Goal: Information Seeking & Learning: Learn about a topic

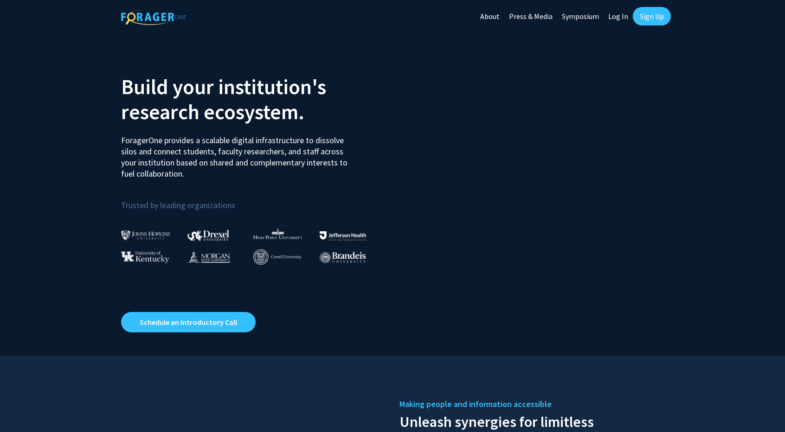
click at [624, 17] on link "Log In" at bounding box center [618, 16] width 29 height 32
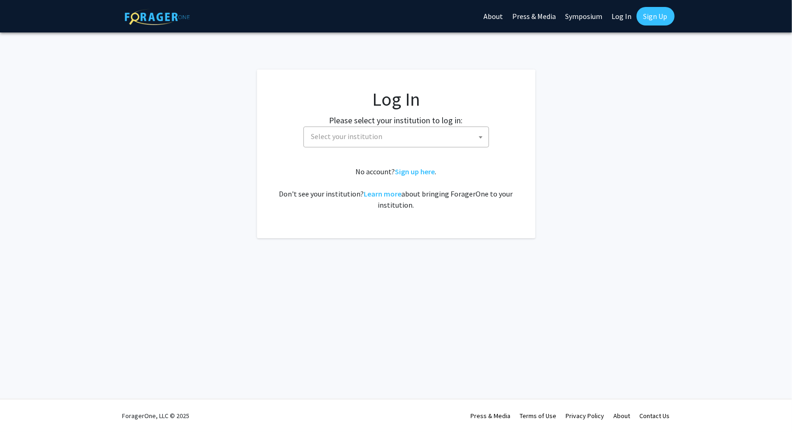
click at [411, 125] on label "Please select your institution to log in:" at bounding box center [396, 120] width 134 height 13
click at [390, 136] on span "Select your institution" at bounding box center [398, 136] width 181 height 19
click at [388, 141] on span "Select your institution" at bounding box center [398, 136] width 181 height 19
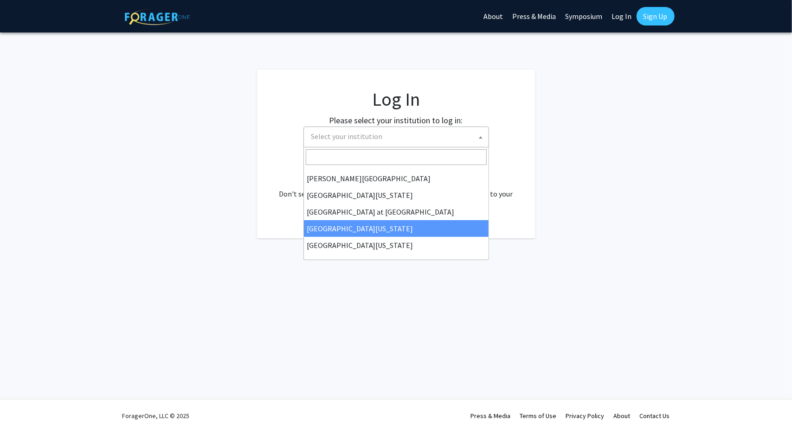
scroll to position [325, 0]
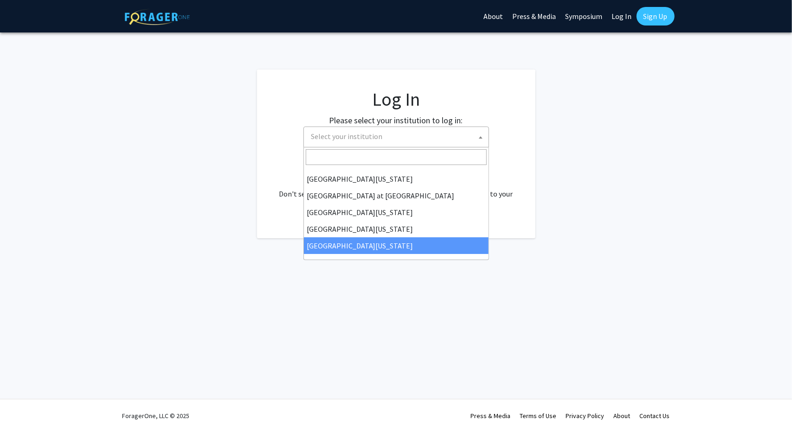
select select "33"
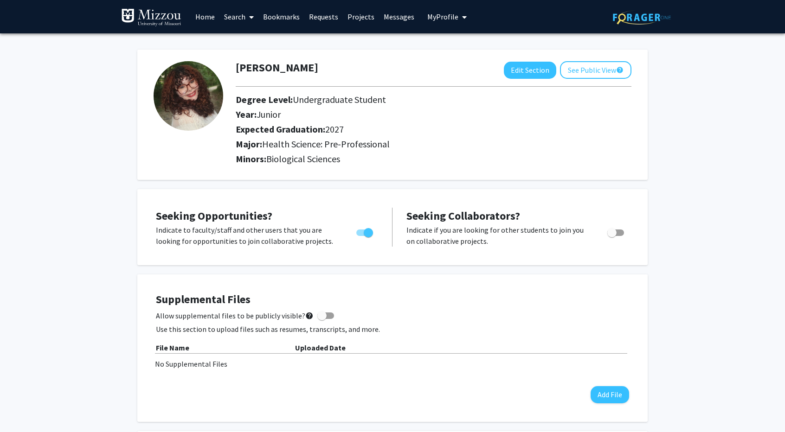
click at [243, 18] on link "Search" at bounding box center [238, 16] width 39 height 32
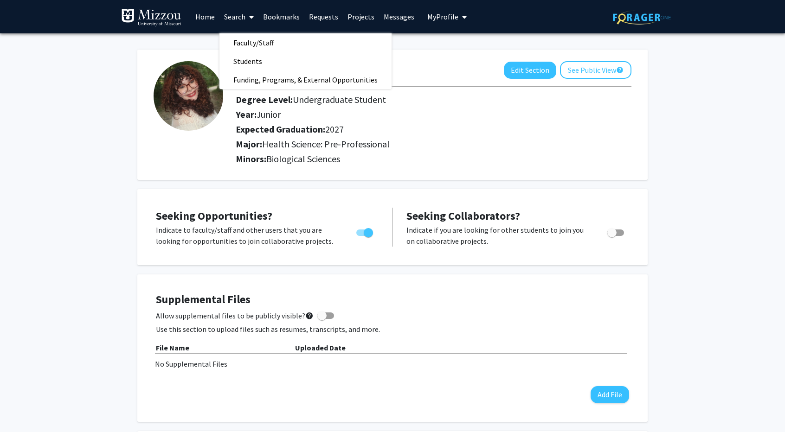
click at [277, 69] on div "Faculty/Staff Students Funding, Programs, & External Opportunities" at bounding box center [305, 61] width 172 height 56
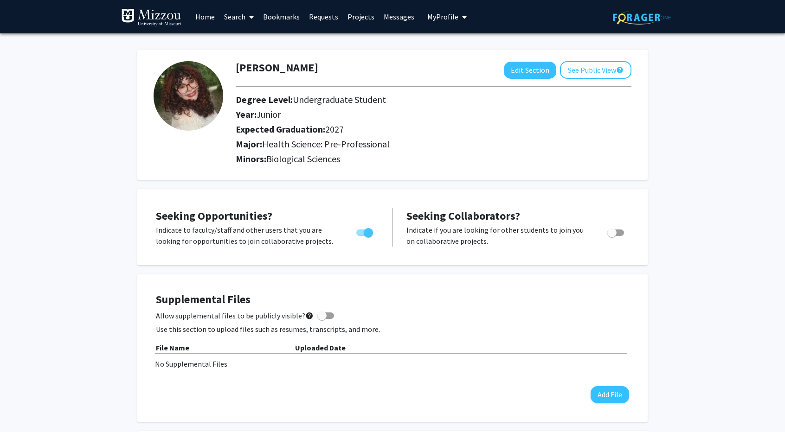
click at [252, 17] on icon at bounding box center [251, 16] width 5 height 7
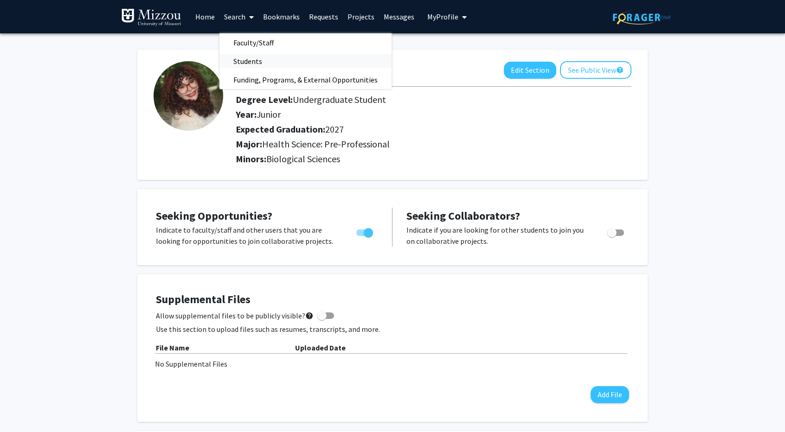
click at [255, 59] on span "Students" at bounding box center [247, 61] width 57 height 19
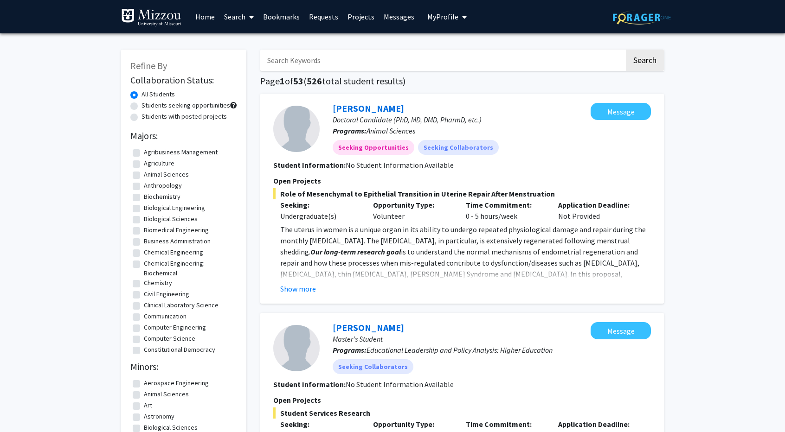
click at [318, 64] on input "Search Keywords" at bounding box center [442, 60] width 364 height 21
type input "emma swaner"
click at [626, 50] on button "Search" at bounding box center [645, 60] width 38 height 21
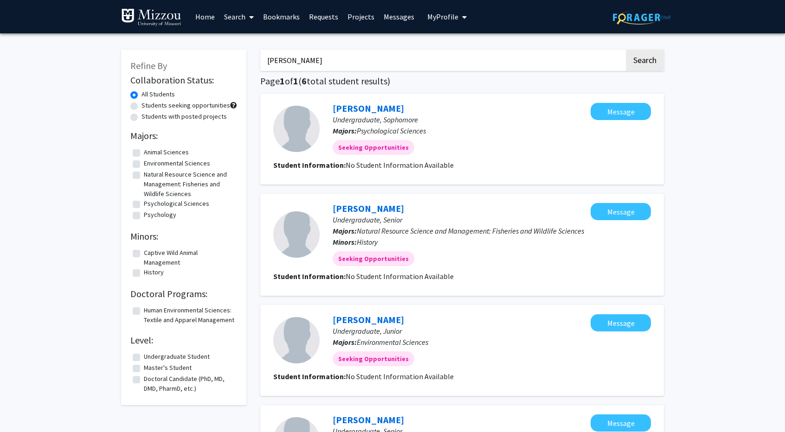
click at [239, 19] on link "Search" at bounding box center [238, 16] width 39 height 32
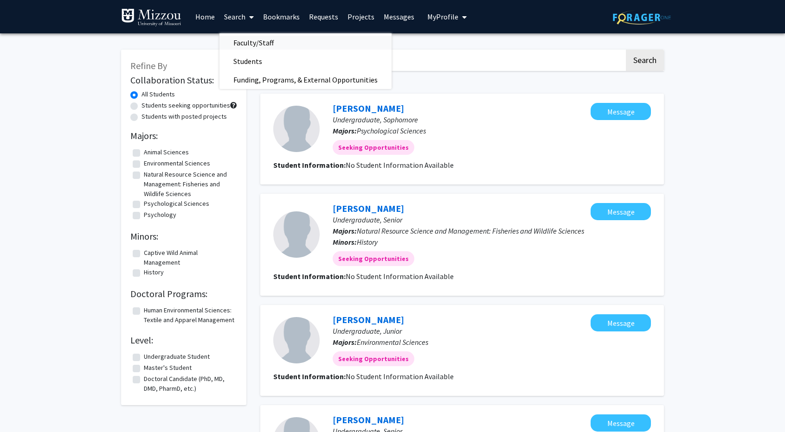
click at [257, 40] on span "Faculty/Staff" at bounding box center [253, 42] width 68 height 19
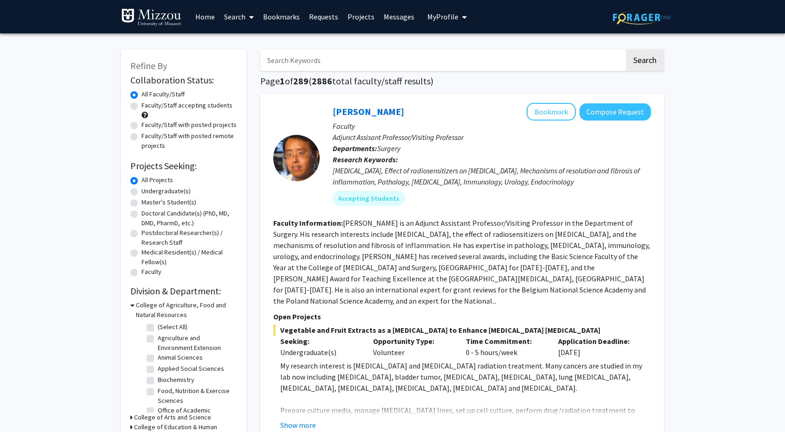
click at [303, 60] on input "Search Keywords" at bounding box center [442, 60] width 364 height 21
type input "cystic fibrosis"
click at [626, 50] on button "Search" at bounding box center [645, 60] width 38 height 21
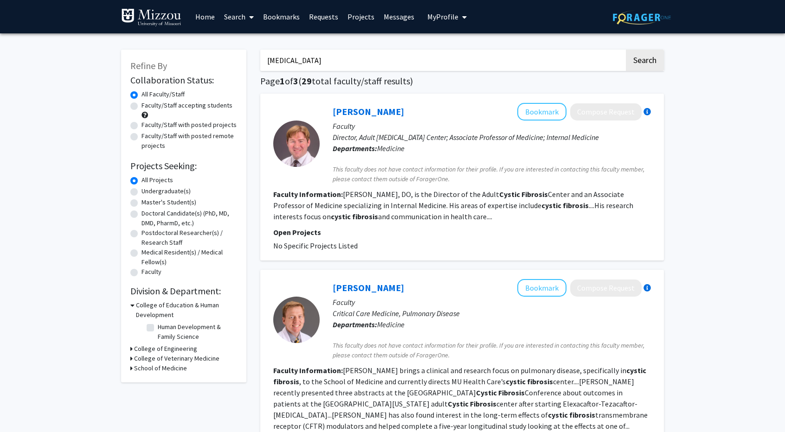
click at [163, 191] on label "Undergraduate(s)" at bounding box center [166, 192] width 49 height 10
click at [148, 191] on input "Undergraduate(s)" at bounding box center [145, 190] width 6 height 6
radio input "true"
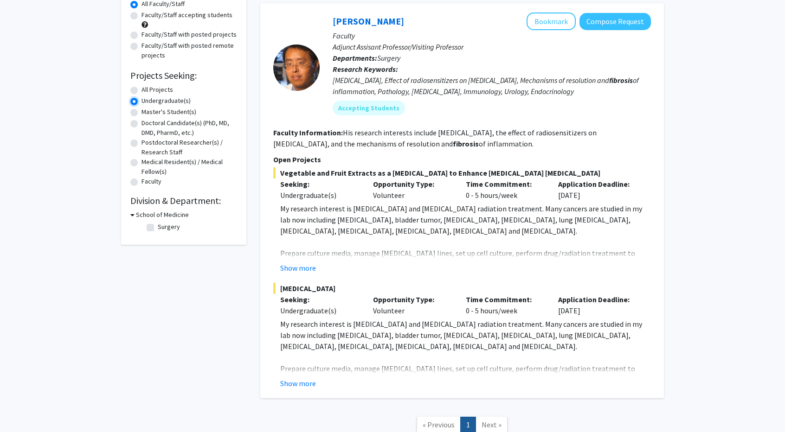
scroll to position [90, 0]
click at [160, 92] on label "All Projects" at bounding box center [158, 90] width 32 height 10
click at [148, 91] on input "All Projects" at bounding box center [145, 88] width 6 height 6
radio input "true"
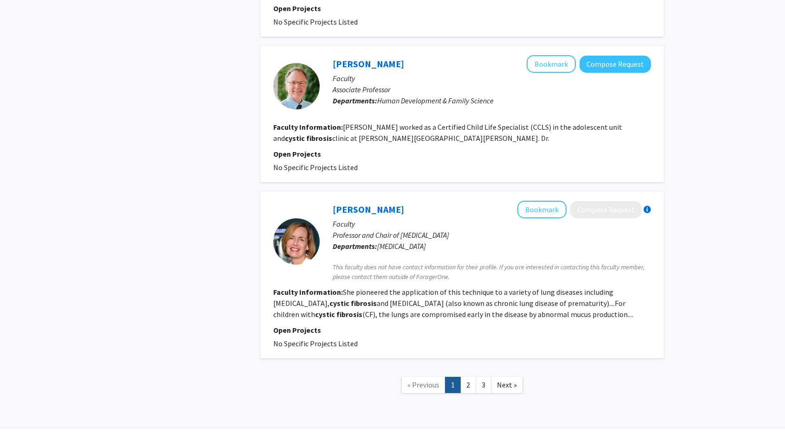
scroll to position [1532, 0]
click at [515, 380] on span "Next »" at bounding box center [507, 384] width 20 height 9
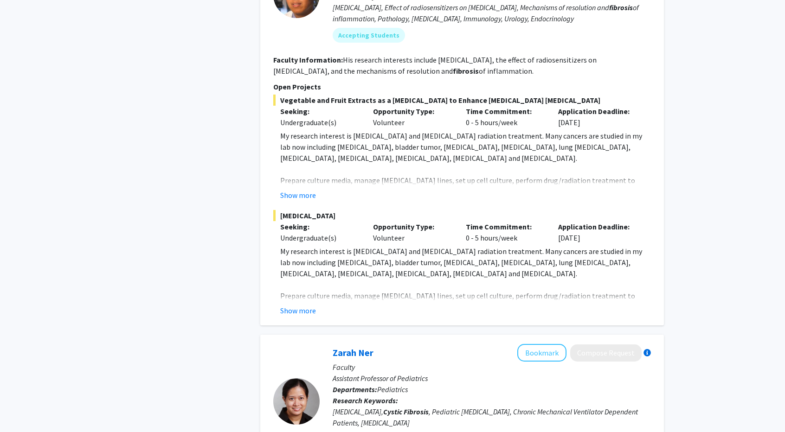
scroll to position [1347, 0]
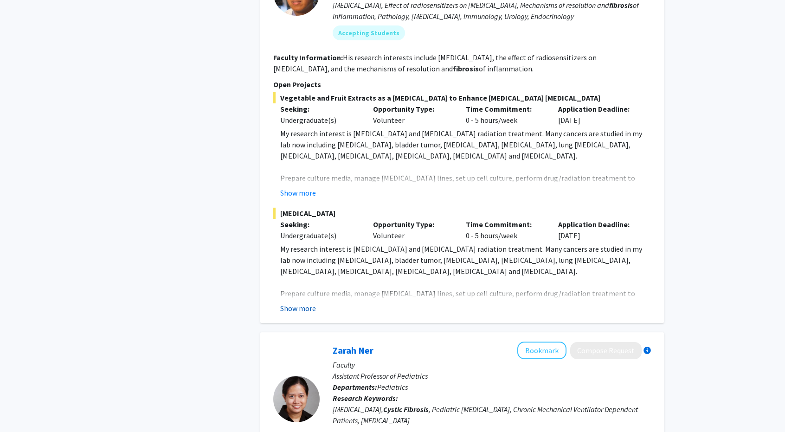
click at [299, 309] on button "Show more" at bounding box center [298, 308] width 36 height 11
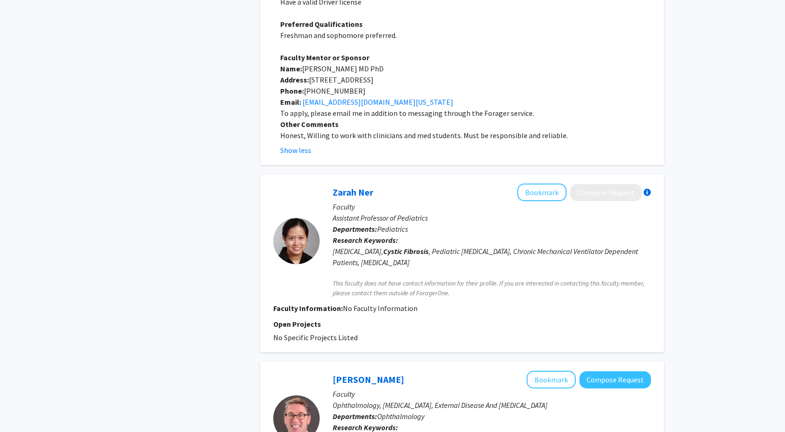
scroll to position [1941, 0]
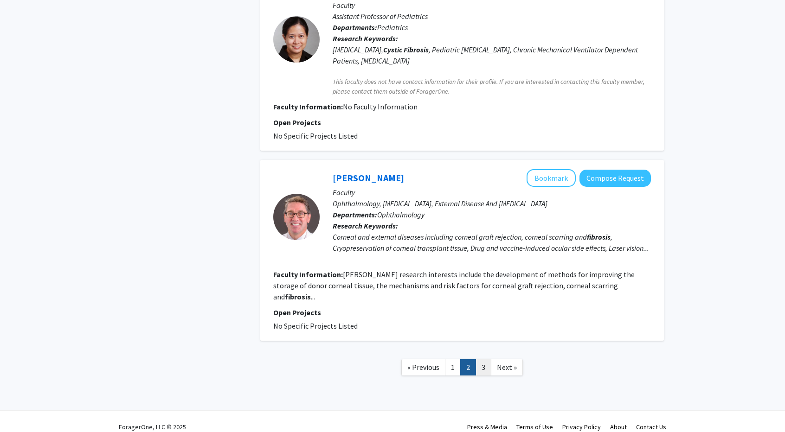
click at [486, 360] on link "3" at bounding box center [484, 368] width 16 height 16
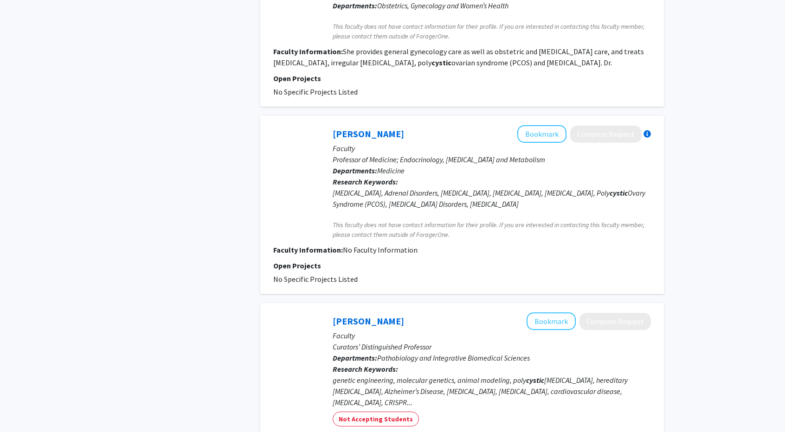
scroll to position [1366, 0]
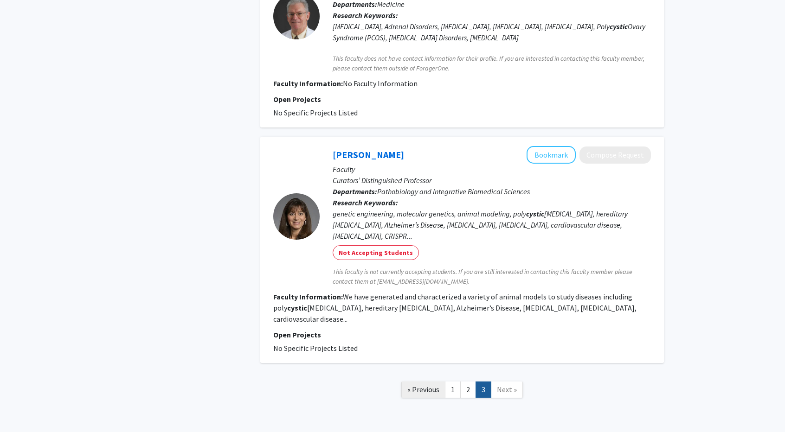
click at [445, 382] on link "« Previous" at bounding box center [423, 390] width 44 height 16
